Goal: Use online tool/utility

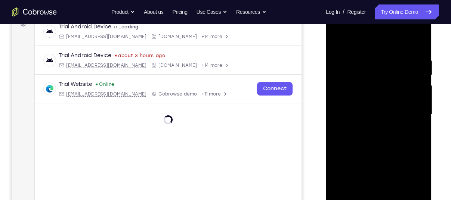
scroll to position [198, 0]
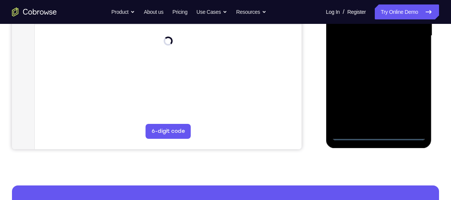
click at [375, 140] on div at bounding box center [378, 35] width 94 height 209
click at [377, 135] on div at bounding box center [378, 35] width 94 height 209
click at [386, 132] on div at bounding box center [378, 35] width 94 height 209
click at [377, 134] on div at bounding box center [378, 35] width 94 height 209
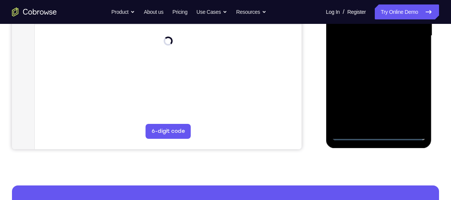
click at [375, 139] on div at bounding box center [378, 35] width 94 height 209
drag, startPoint x: 375, startPoint y: 139, endPoint x: 380, endPoint y: 135, distance: 5.6
click at [380, 135] on div at bounding box center [378, 35] width 94 height 209
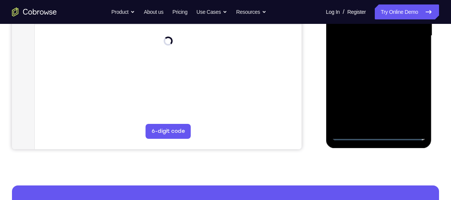
click at [380, 135] on div at bounding box center [378, 35] width 94 height 209
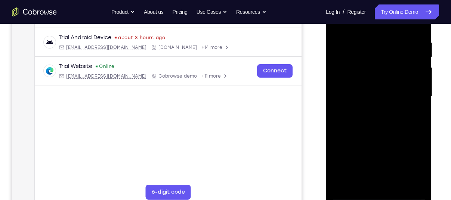
scroll to position [138, 0]
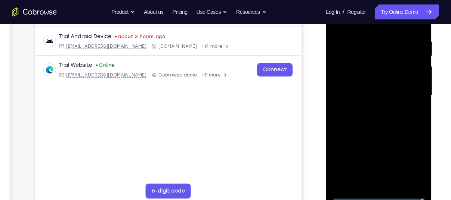
click at [409, 160] on div at bounding box center [378, 95] width 94 height 209
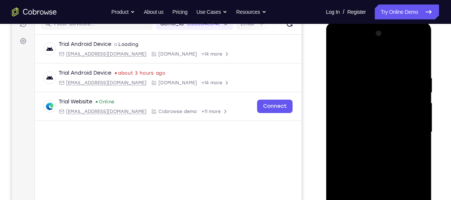
scroll to position [102, 0]
click at [363, 66] on div at bounding box center [378, 131] width 94 height 209
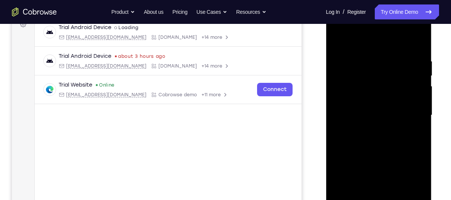
click at [408, 113] on div at bounding box center [378, 115] width 94 height 209
click at [370, 131] on div at bounding box center [378, 115] width 94 height 209
click at [375, 107] on div at bounding box center [378, 115] width 94 height 209
click at [366, 99] on div at bounding box center [378, 115] width 94 height 209
click at [366, 110] on div at bounding box center [378, 115] width 94 height 209
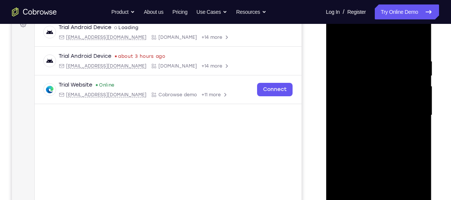
click at [366, 113] on div at bounding box center [378, 115] width 94 height 209
click at [372, 140] on div at bounding box center [378, 115] width 94 height 209
click at [377, 137] on div at bounding box center [378, 115] width 94 height 209
click at [378, 141] on div at bounding box center [378, 115] width 94 height 209
click at [376, 136] on div at bounding box center [378, 115] width 94 height 209
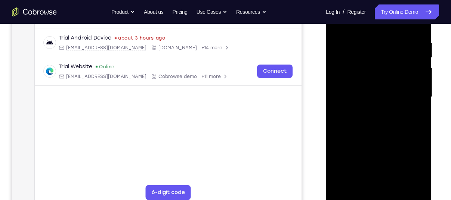
scroll to position [138, 0]
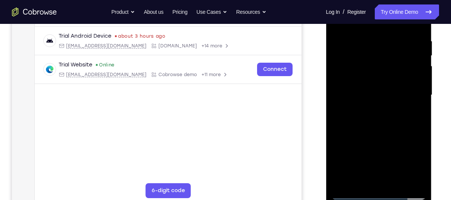
click at [416, 25] on div at bounding box center [378, 95] width 94 height 209
click at [417, 30] on div at bounding box center [378, 95] width 94 height 209
click at [367, 35] on div at bounding box center [378, 95] width 94 height 209
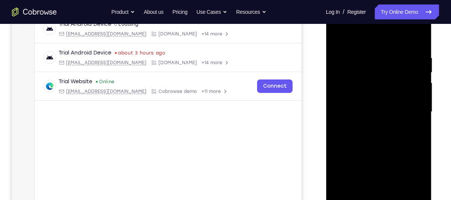
drag, startPoint x: 408, startPoint y: 78, endPoint x: 330, endPoint y: 77, distance: 78.8
click at [330, 77] on div at bounding box center [378, 113] width 106 height 222
drag, startPoint x: 422, startPoint y: 90, endPoint x: 336, endPoint y: 84, distance: 85.7
click at [336, 84] on div at bounding box center [378, 111] width 94 height 209
click at [419, 39] on div at bounding box center [378, 111] width 94 height 209
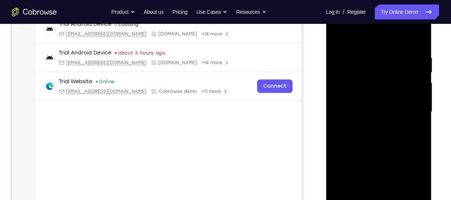
click at [418, 35] on div at bounding box center [378, 111] width 94 height 209
click at [337, 35] on div at bounding box center [378, 111] width 94 height 209
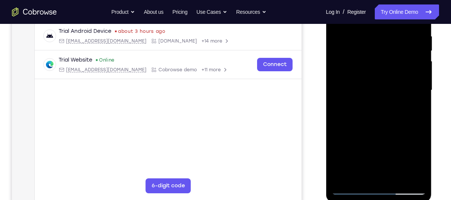
scroll to position [144, 0]
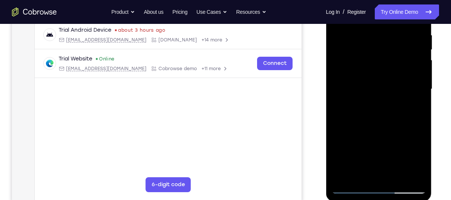
drag, startPoint x: 406, startPoint y: 102, endPoint x: 403, endPoint y: 59, distance: 43.1
click at [403, 59] on div at bounding box center [378, 89] width 94 height 209
click at [420, 68] on div at bounding box center [378, 89] width 94 height 209
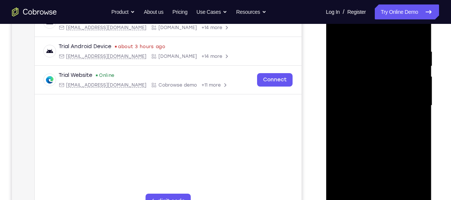
click at [420, 82] on div at bounding box center [378, 105] width 94 height 209
click at [420, 84] on div at bounding box center [378, 105] width 94 height 209
click at [419, 88] on div at bounding box center [378, 105] width 94 height 209
click at [337, 144] on div at bounding box center [378, 105] width 94 height 209
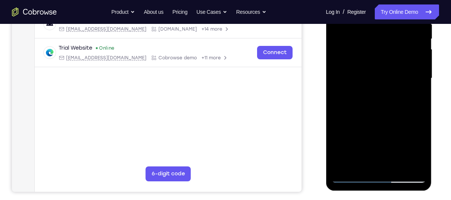
scroll to position [175, 0]
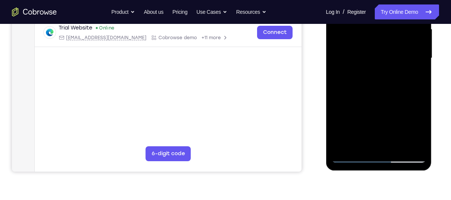
click at [399, 147] on div at bounding box center [378, 58] width 94 height 209
click at [393, 147] on div at bounding box center [378, 58] width 94 height 209
click at [387, 97] on div at bounding box center [378, 58] width 94 height 209
click at [353, 155] on div at bounding box center [378, 58] width 94 height 209
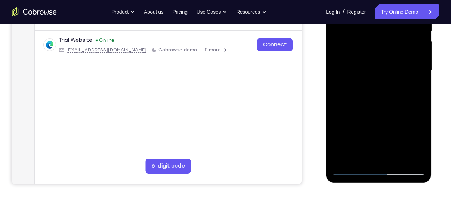
scroll to position [163, 0]
click at [339, 42] on div at bounding box center [378, 70] width 94 height 209
click at [421, 122] on div at bounding box center [378, 70] width 94 height 209
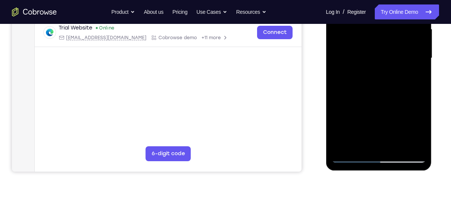
scroll to position [176, 0]
click at [420, 93] on div at bounding box center [378, 57] width 94 height 209
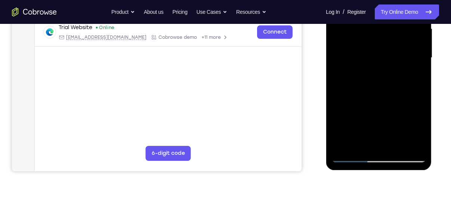
click at [361, 142] on div at bounding box center [378, 57] width 94 height 209
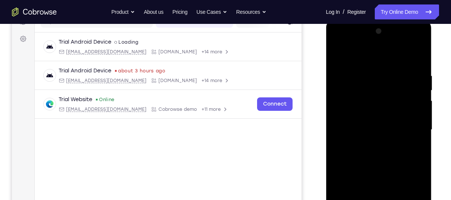
scroll to position [104, 0]
click at [352, 52] on div at bounding box center [378, 129] width 94 height 209
drag, startPoint x: 357, startPoint y: 66, endPoint x: 360, endPoint y: 169, distance: 102.7
click at [360, 169] on div at bounding box center [378, 129] width 94 height 209
click at [370, 66] on div at bounding box center [378, 129] width 94 height 209
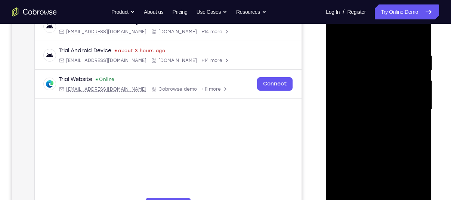
scroll to position [124, 0]
click at [348, 55] on div at bounding box center [378, 109] width 94 height 209
click at [414, 37] on div at bounding box center [378, 109] width 94 height 209
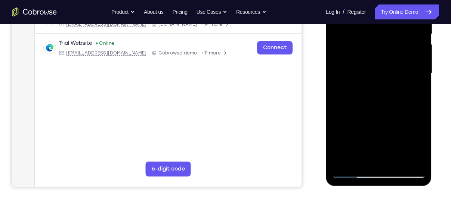
scroll to position [160, 0]
click at [347, 160] on div at bounding box center [378, 73] width 94 height 209
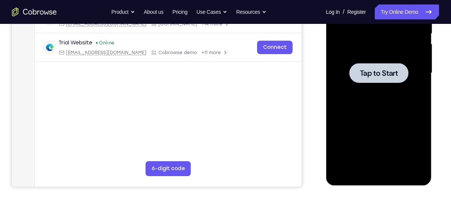
click at [383, 72] on span "Tap to Start" at bounding box center [378, 72] width 38 height 7
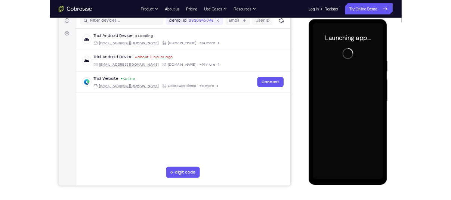
scroll to position [93, 0]
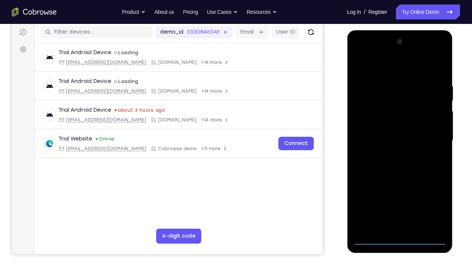
click at [399, 200] on div at bounding box center [400, 140] width 94 height 209
click at [431, 200] on div at bounding box center [400, 140] width 94 height 209
click at [362, 49] on div at bounding box center [400, 140] width 94 height 209
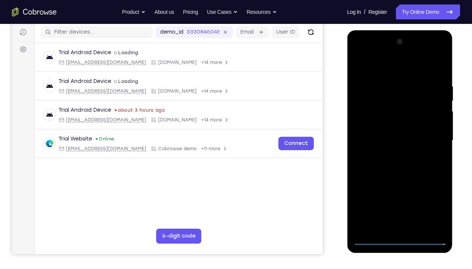
click at [433, 134] on div at bounding box center [400, 140] width 94 height 209
click at [389, 152] on div at bounding box center [400, 140] width 94 height 209
click at [391, 132] on div at bounding box center [400, 140] width 94 height 209
click at [385, 119] on div at bounding box center [400, 140] width 94 height 209
click at [406, 137] on div at bounding box center [400, 140] width 94 height 209
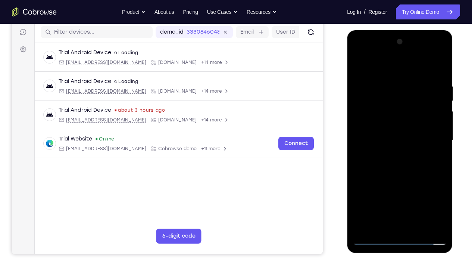
click at [400, 163] on div at bounding box center [400, 140] width 94 height 209
click at [401, 160] on div at bounding box center [400, 140] width 94 height 209
click at [408, 161] on div at bounding box center [400, 140] width 94 height 209
click at [390, 80] on div at bounding box center [400, 140] width 94 height 209
click at [430, 200] on div at bounding box center [400, 140] width 94 height 209
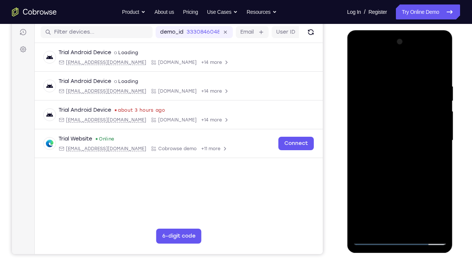
click at [438, 66] on div at bounding box center [400, 140] width 94 height 209
click at [440, 75] on div at bounding box center [400, 140] width 94 height 209
drag, startPoint x: 440, startPoint y: 82, endPoint x: 409, endPoint y: 85, distance: 31.2
click at [409, 85] on div at bounding box center [400, 140] width 94 height 209
drag, startPoint x: 425, startPoint y: 85, endPoint x: 391, endPoint y: 89, distance: 34.6
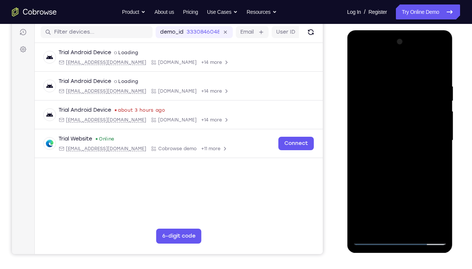
click at [391, 89] on div at bounding box center [400, 140] width 94 height 209
click at [444, 144] on div at bounding box center [400, 140] width 94 height 209
click at [443, 146] on div at bounding box center [400, 140] width 94 height 209
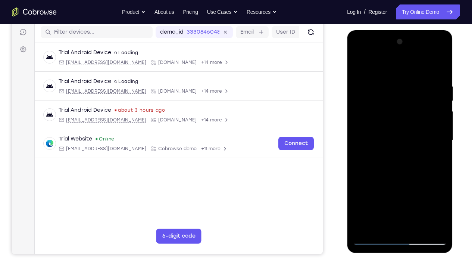
click at [441, 128] on div at bounding box center [400, 140] width 94 height 209
click at [441, 127] on div at bounding box center [400, 140] width 94 height 209
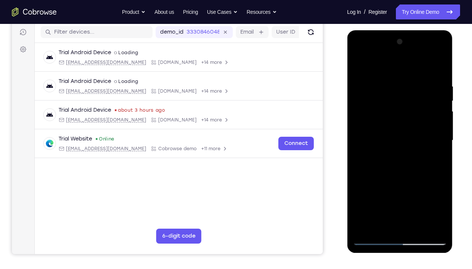
click at [443, 172] on div at bounding box center [400, 140] width 94 height 209
click at [441, 172] on div at bounding box center [400, 140] width 94 height 209
